Goal: Transaction & Acquisition: Purchase product/service

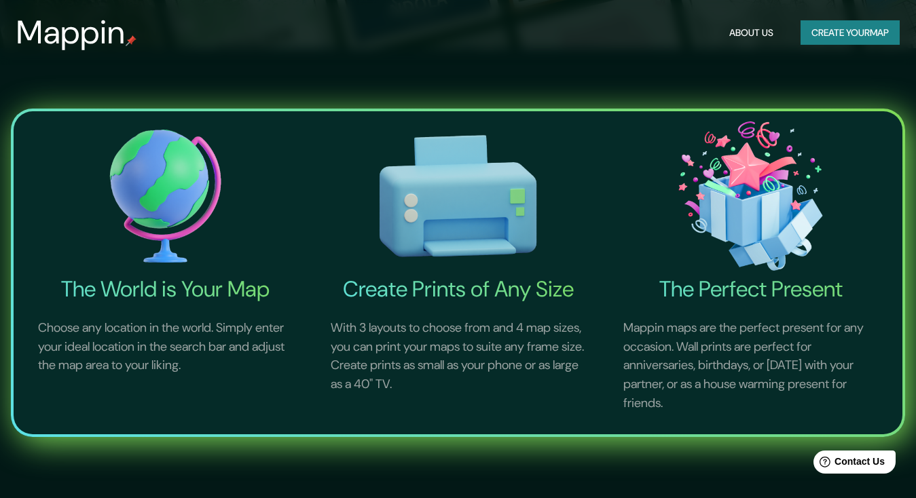
scroll to position [53, 0]
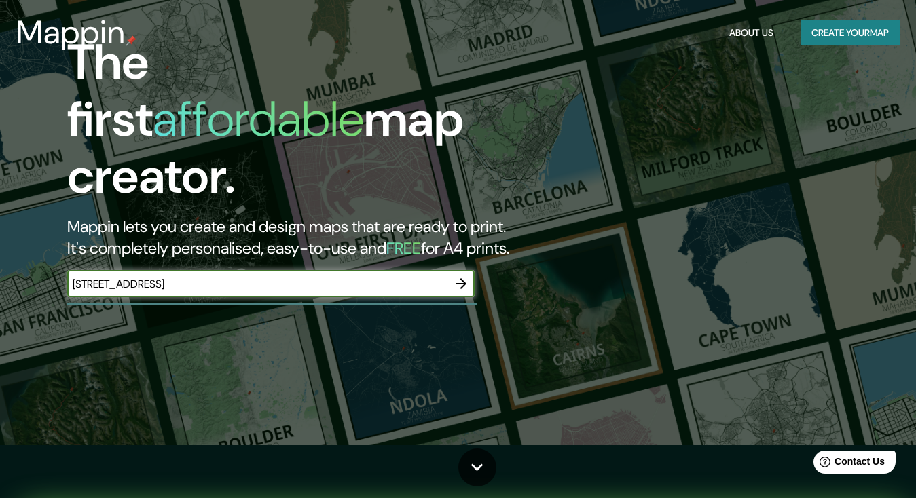
type input "111 Meadowbrook Road, Hempstead NY"
click at [458, 278] on icon "button" at bounding box center [460, 283] width 11 height 11
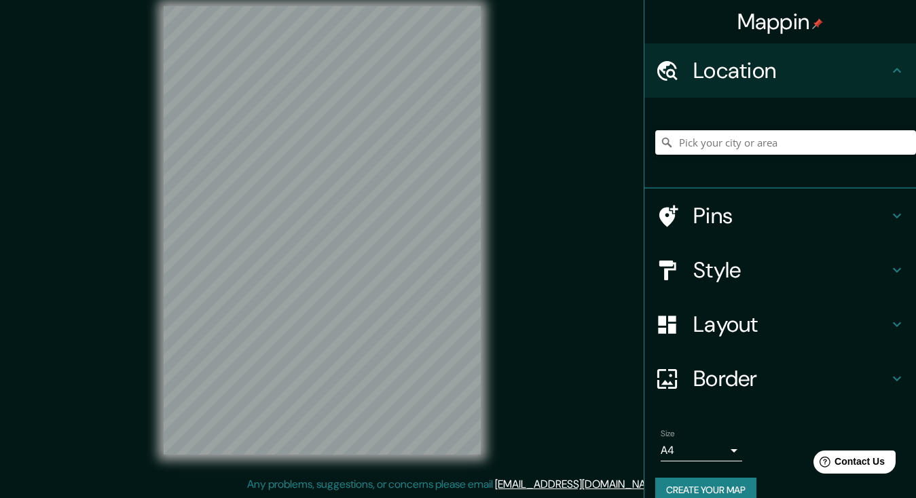
scroll to position [16, 0]
click at [609, 131] on div "Mappin Location Pins Style Layout Border Choose a border. Hint : you can make l…" at bounding box center [458, 241] width 916 height 514
click at [533, 327] on div "Mappin Location Pins Style Layout Border Choose a border. Hint : you can make l…" at bounding box center [458, 241] width 916 height 514
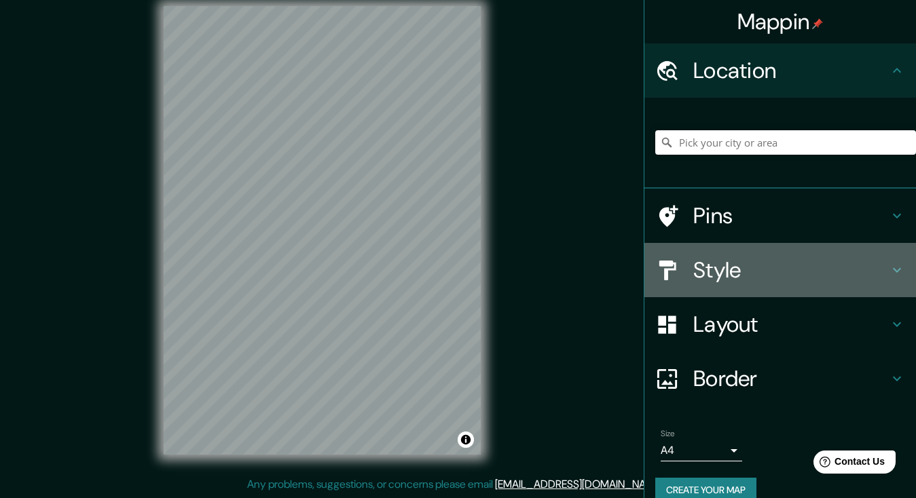
click at [748, 265] on h4 "Style" at bounding box center [790, 270] width 195 height 27
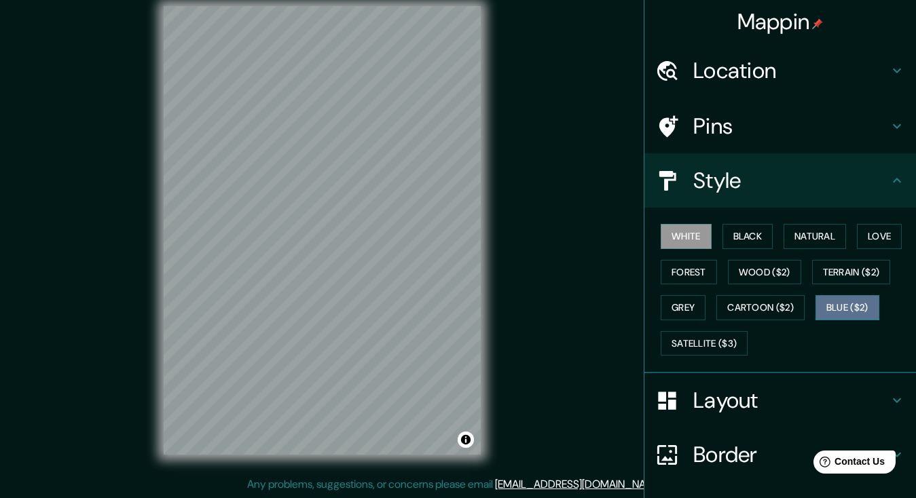
click at [848, 305] on button "Blue ($2)" at bounding box center [847, 307] width 64 height 25
click at [683, 232] on button "White" at bounding box center [685, 236] width 51 height 25
click at [822, 232] on button "Natural" at bounding box center [814, 236] width 62 height 25
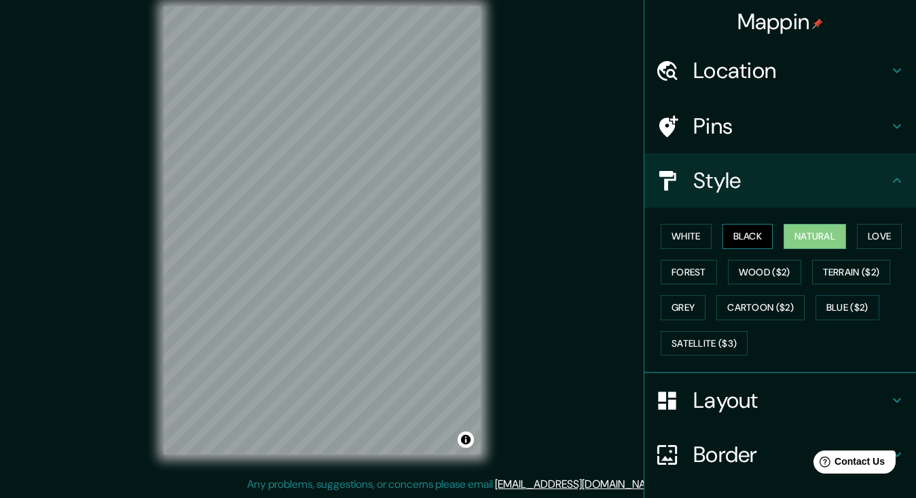
click at [740, 229] on button "Black" at bounding box center [747, 236] width 51 height 25
click at [875, 234] on button "Love" at bounding box center [879, 236] width 45 height 25
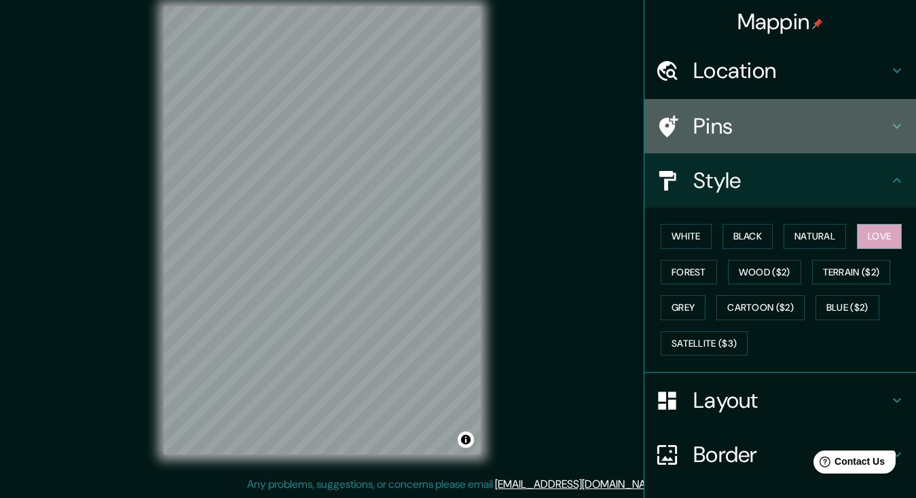
click at [736, 117] on h4 "Pins" at bounding box center [790, 126] width 195 height 27
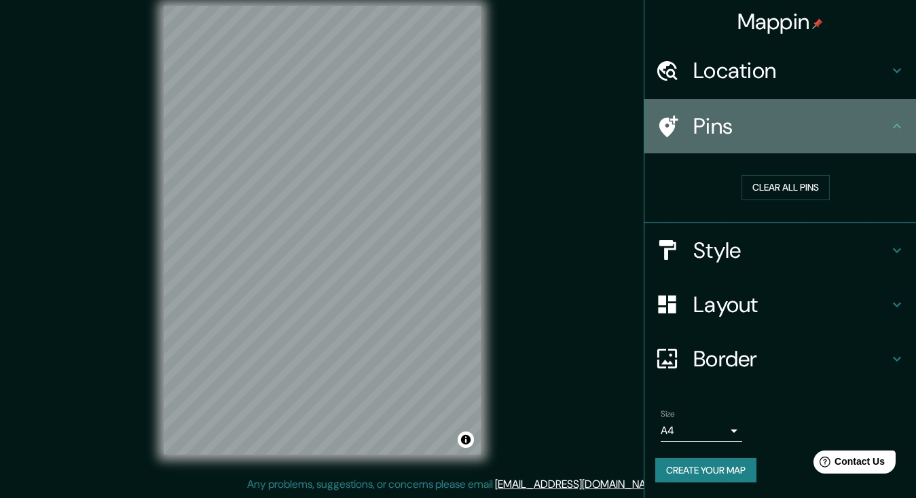
click at [850, 131] on h4 "Pins" at bounding box center [790, 126] width 195 height 27
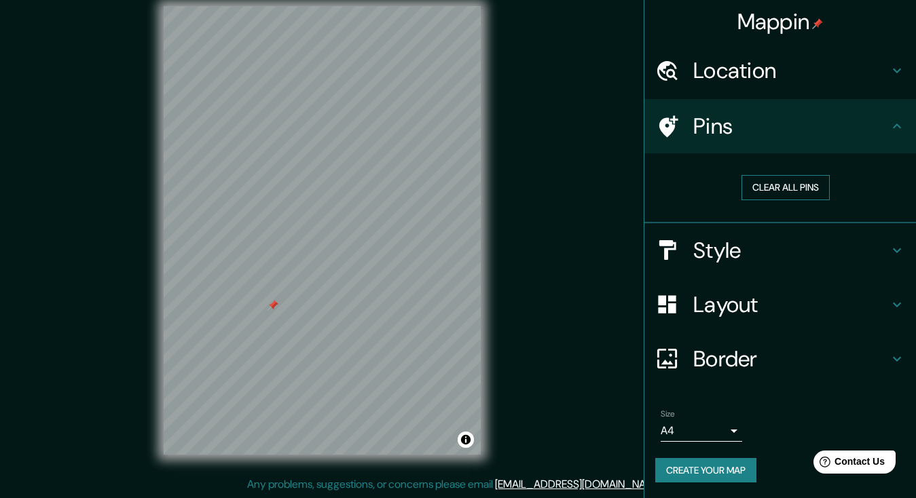
click at [791, 183] on button "Clear all pins" at bounding box center [785, 187] width 88 height 25
click at [709, 468] on button "Create your map" at bounding box center [705, 470] width 101 height 25
click at [698, 77] on h4 "Location" at bounding box center [790, 70] width 195 height 27
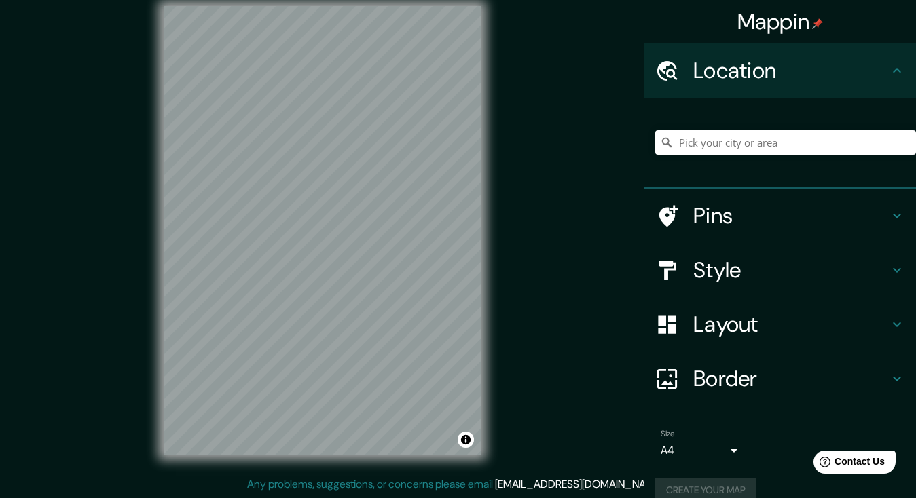
click at [717, 140] on input "Pick your city or area" at bounding box center [785, 142] width 261 height 24
click at [709, 478] on button "Create your map" at bounding box center [705, 490] width 101 height 25
click at [805, 148] on input "Baldwinsville, New York, United States" at bounding box center [785, 142] width 261 height 24
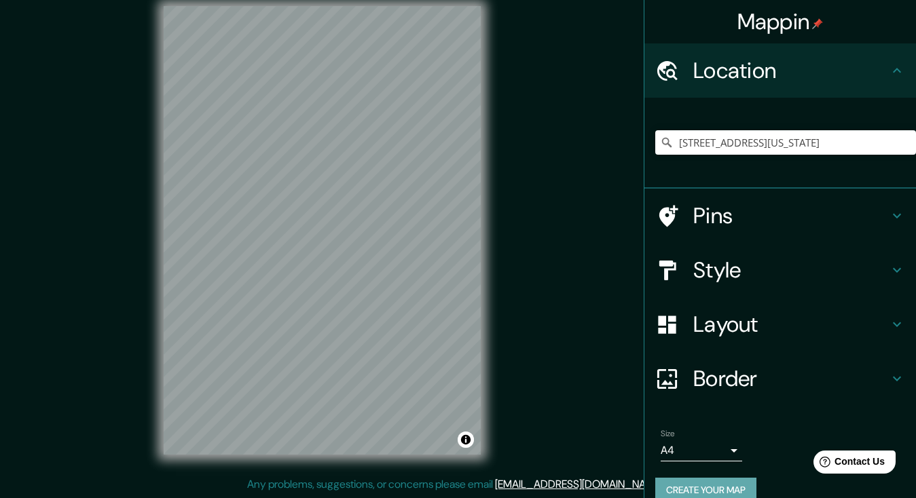
click at [691, 488] on button "Create your map" at bounding box center [705, 490] width 101 height 25
click at [713, 149] on input "Hofstra Boulevard, Hempstead, New York 11553, United States" at bounding box center [785, 142] width 261 height 24
click at [703, 485] on button "Create your map" at bounding box center [705, 490] width 101 height 25
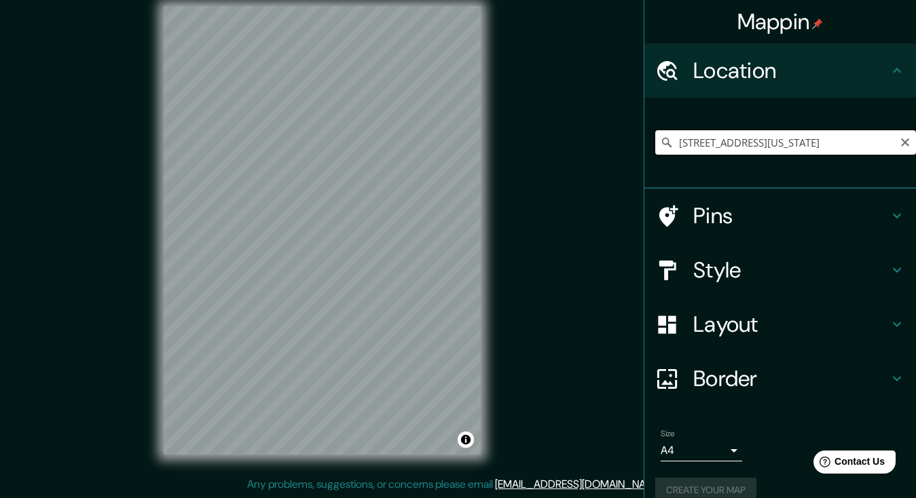
click at [717, 147] on input "9 Greenwood Drive, Beacon, New York 12508, United States" at bounding box center [785, 142] width 261 height 24
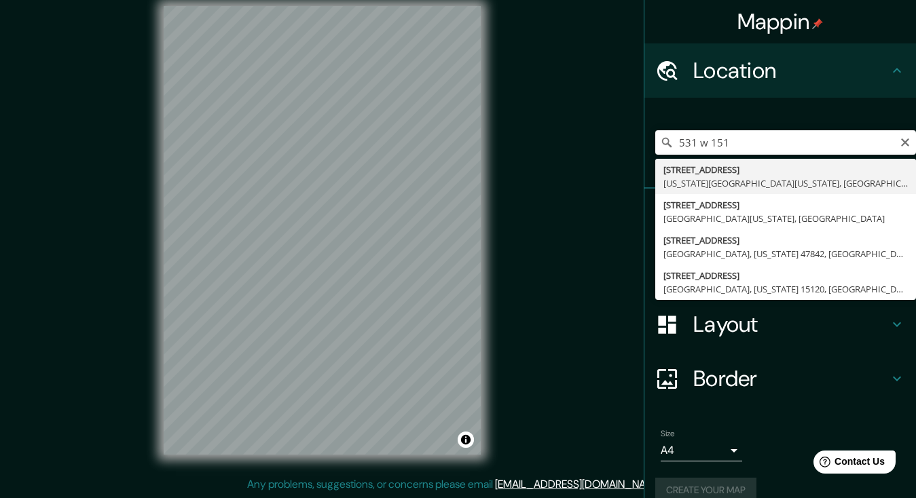
type input "531 West 151st Street, New York City, New York 10031, United States"
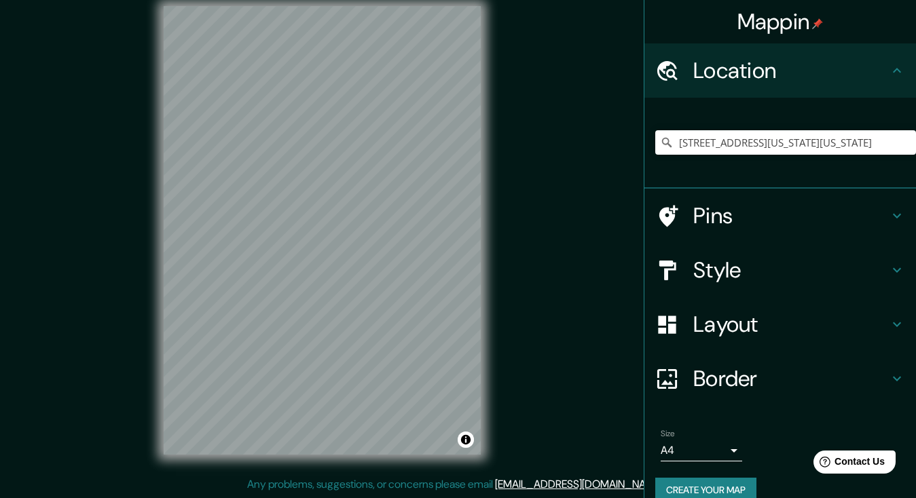
click at [709, 487] on button "Create your map" at bounding box center [705, 490] width 101 height 25
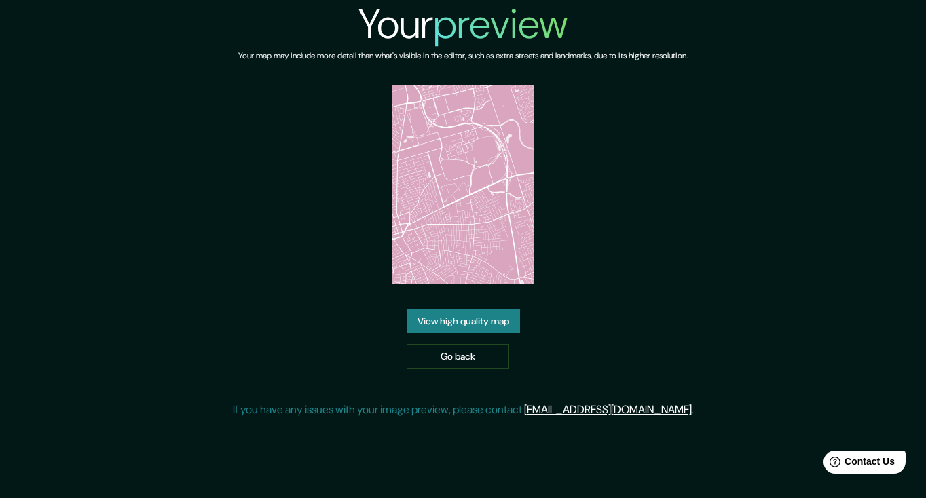
click at [233, 136] on div "Your preview Your map may include more detail than what's visible in the editor…" at bounding box center [463, 214] width 461 height 429
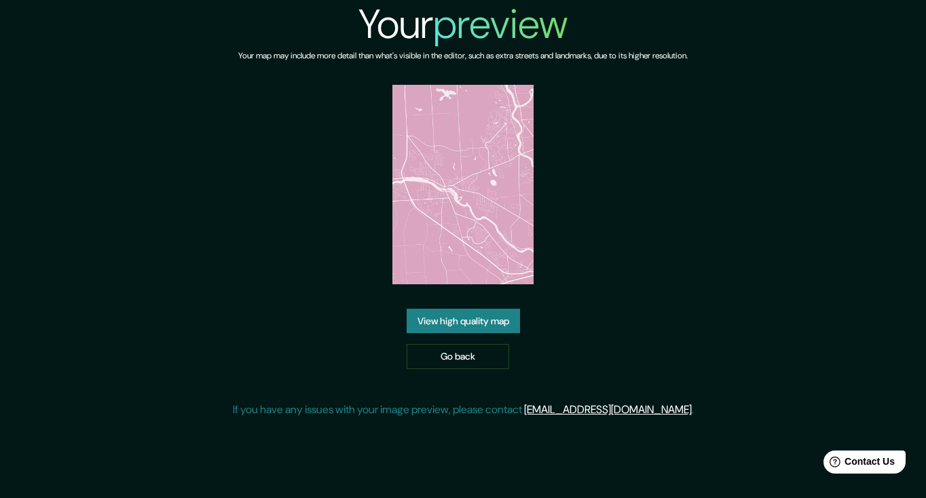
click at [459, 320] on link "View high quality map" at bounding box center [463, 321] width 113 height 25
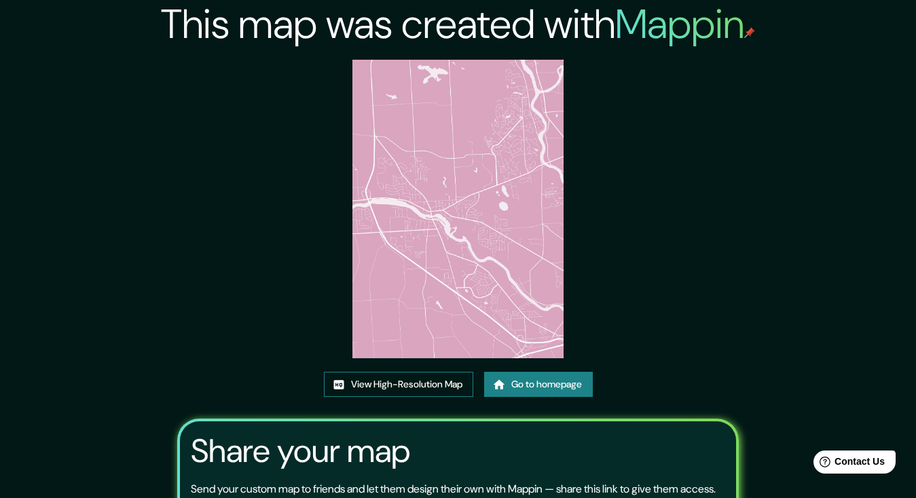
click at [422, 380] on link "View High-Resolution Map" at bounding box center [398, 384] width 149 height 25
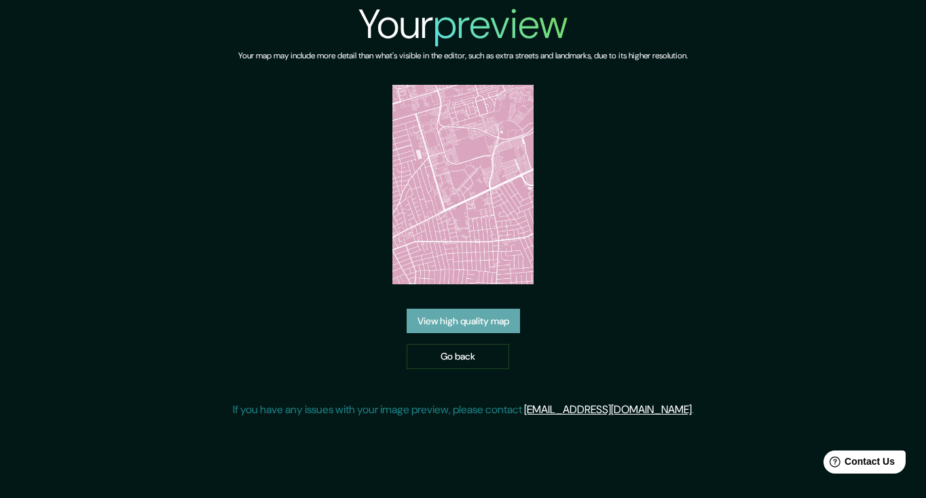
click at [470, 326] on link "View high quality map" at bounding box center [463, 321] width 113 height 25
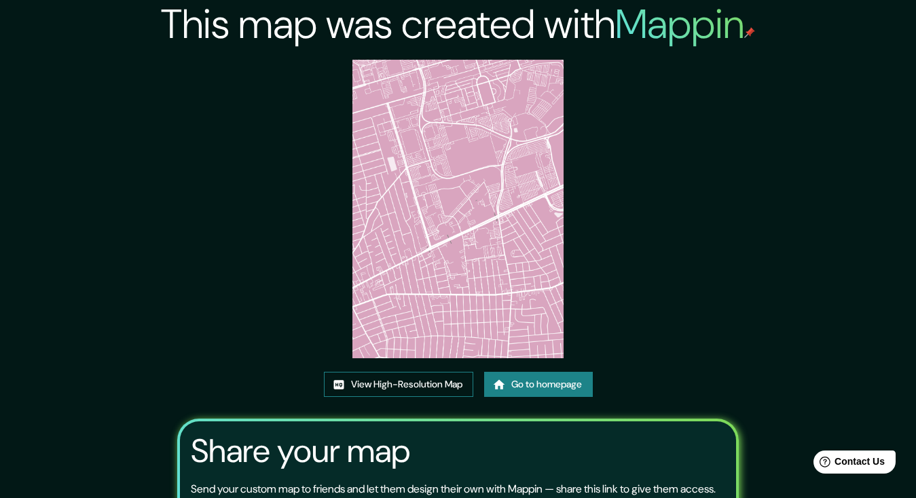
click at [443, 389] on link "View High-Resolution Map" at bounding box center [398, 384] width 149 height 25
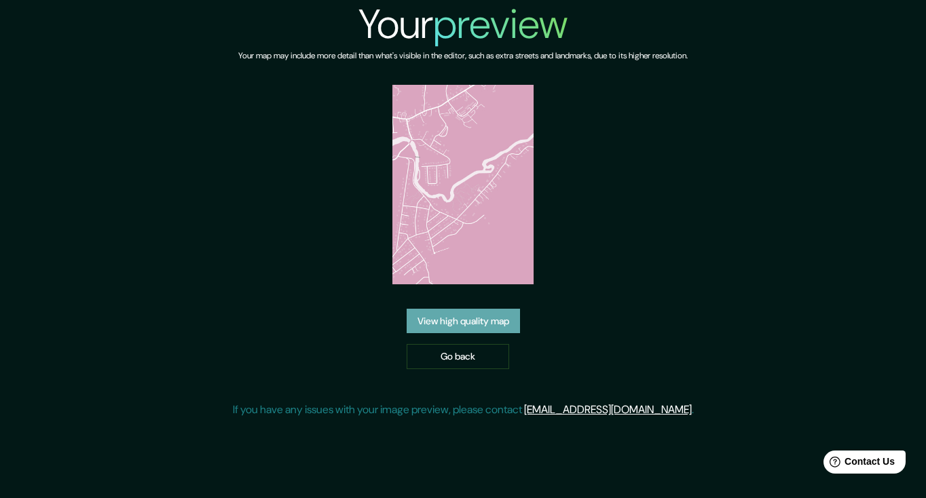
click at [476, 328] on link "View high quality map" at bounding box center [463, 321] width 113 height 25
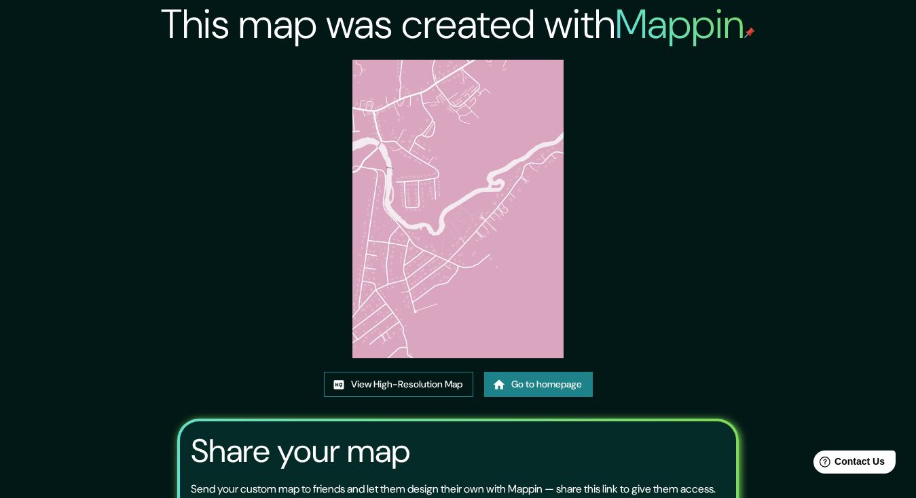
drag, startPoint x: 453, startPoint y: 195, endPoint x: 354, endPoint y: 378, distance: 208.0
click at [354, 378] on link "View High-Resolution Map" at bounding box center [398, 384] width 149 height 25
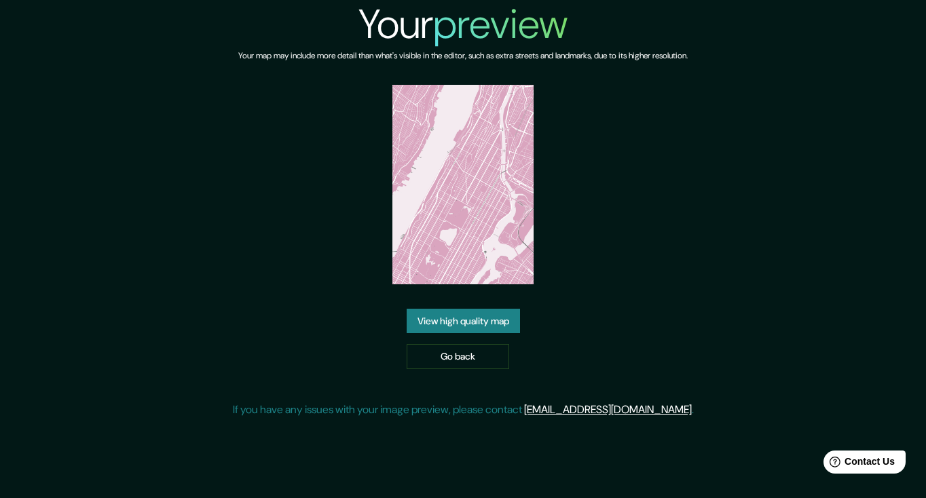
click at [483, 326] on link "View high quality map" at bounding box center [463, 321] width 113 height 25
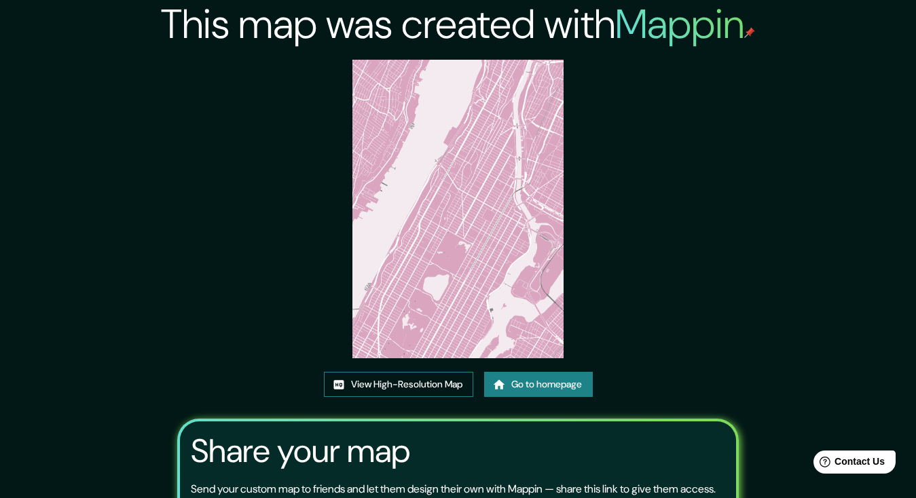
click at [409, 382] on link "View High-Resolution Map" at bounding box center [398, 384] width 149 height 25
